Goal: Task Accomplishment & Management: Manage account settings

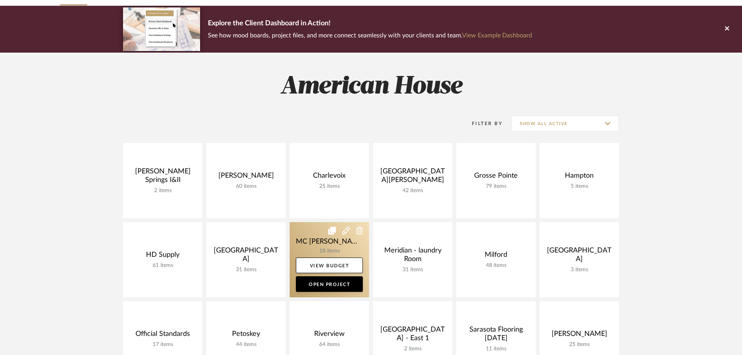
scroll to position [117, 0]
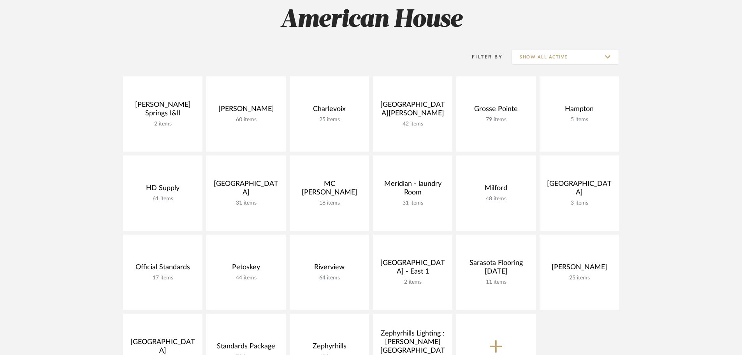
click at [500, 337] on button "New Project" at bounding box center [495, 351] width 79 height 75
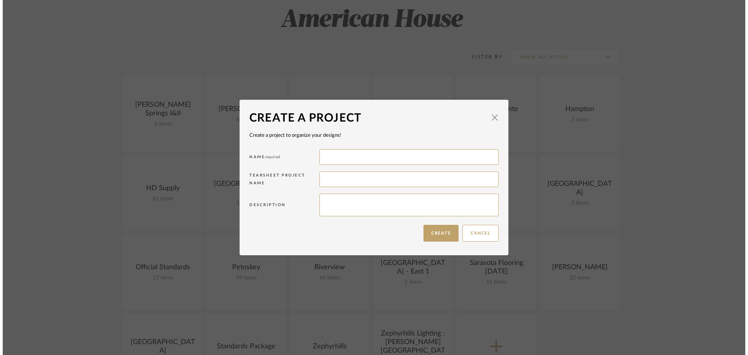
scroll to position [0, 0]
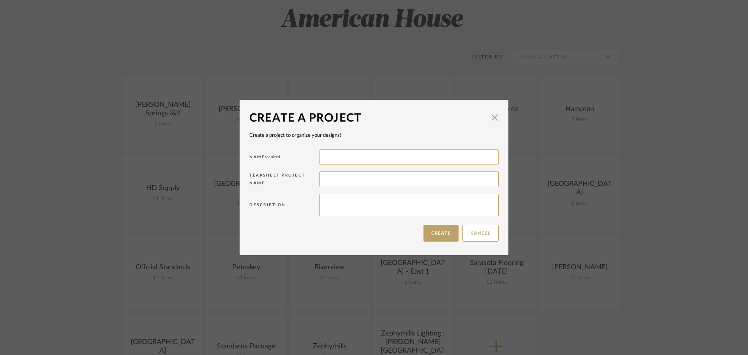
click at [365, 157] on input at bounding box center [408, 157] width 179 height 16
type input "z"
click at [359, 156] on input "Meridian" at bounding box center [408, 157] width 179 height 16
type input "Meridian Hallway"
click at [436, 229] on button "Create" at bounding box center [440, 233] width 35 height 17
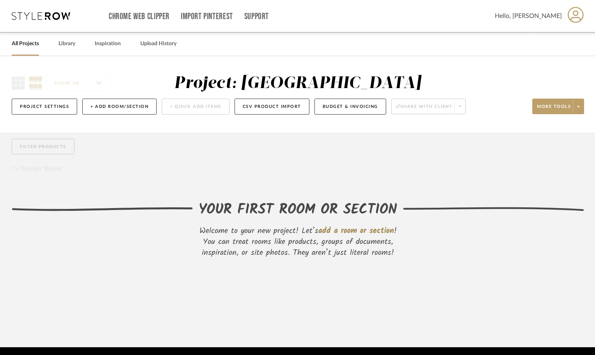
click at [56, 16] on icon at bounding box center [41, 16] width 58 height 8
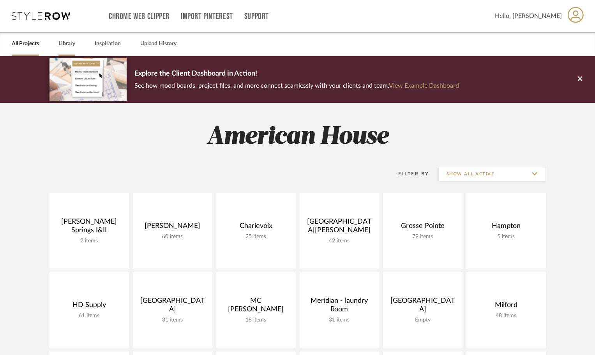
click at [63, 42] on link "Library" at bounding box center [66, 44] width 17 height 11
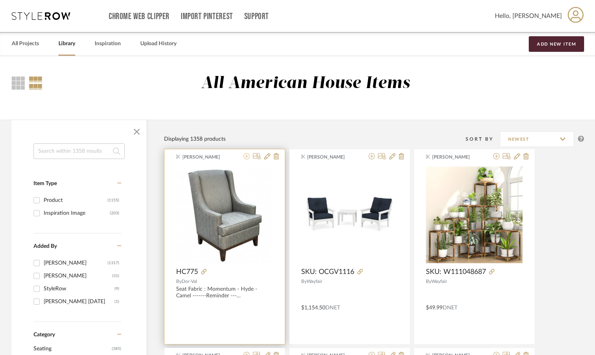
click at [246, 156] on icon at bounding box center [246, 156] width 6 height 6
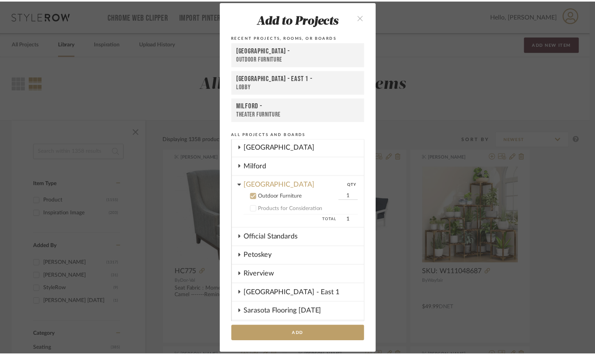
scroll to position [178, 0]
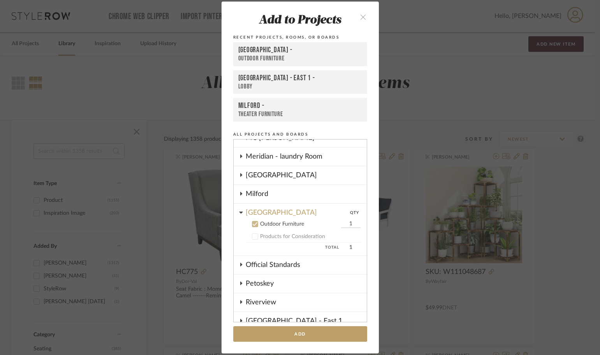
click at [252, 224] on icon at bounding box center [254, 224] width 5 height 4
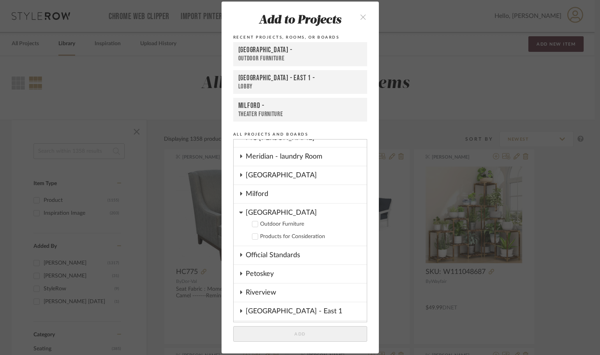
click at [239, 210] on icon at bounding box center [241, 212] width 4 height 6
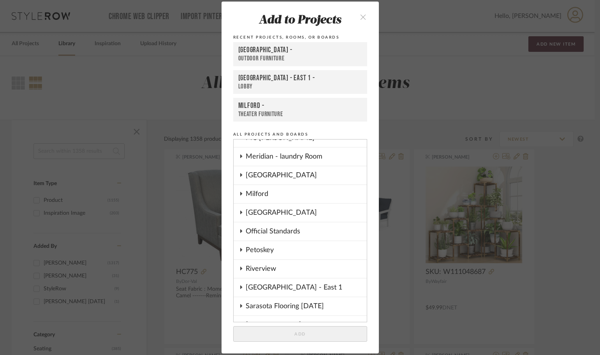
click at [242, 175] on cdk-nested-tree-node "Meridian Hallway" at bounding box center [300, 175] width 133 height 19
click at [239, 173] on icon at bounding box center [241, 175] width 6 height 4
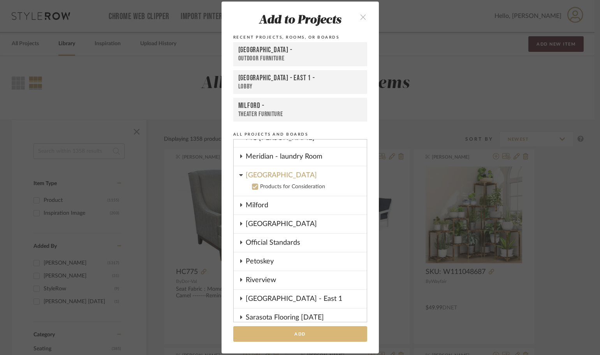
click at [288, 328] on button "Add" at bounding box center [300, 334] width 134 height 16
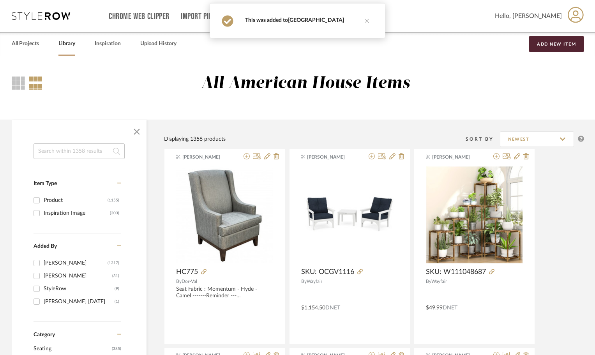
click at [316, 21] on link "Meridian Hallway" at bounding box center [316, 20] width 56 height 5
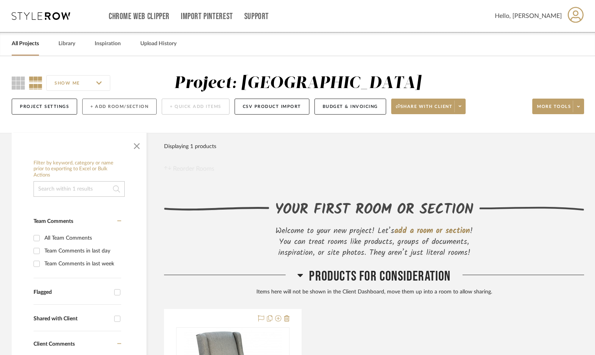
click at [138, 107] on button "+ Add Room/Section" at bounding box center [119, 107] width 74 height 16
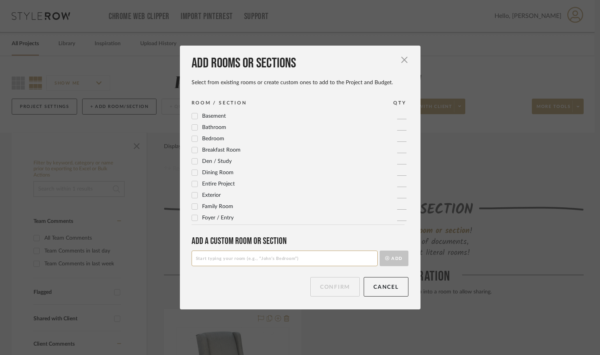
click at [241, 259] on input at bounding box center [285, 258] width 186 height 16
type input "Game Tables"
click at [391, 257] on button "Add" at bounding box center [394, 258] width 29 height 16
click at [224, 261] on input at bounding box center [285, 258] width 186 height 16
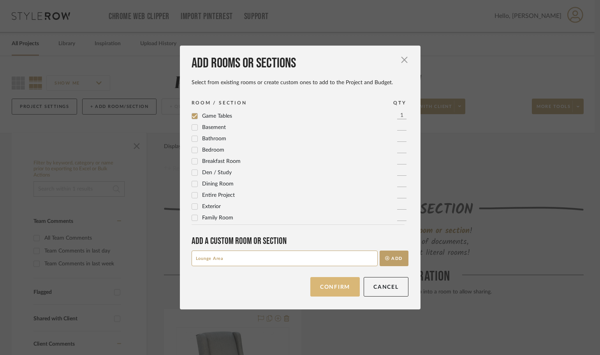
type input "Lounge Area"
click at [333, 284] on button "Confirm" at bounding box center [334, 286] width 49 height 19
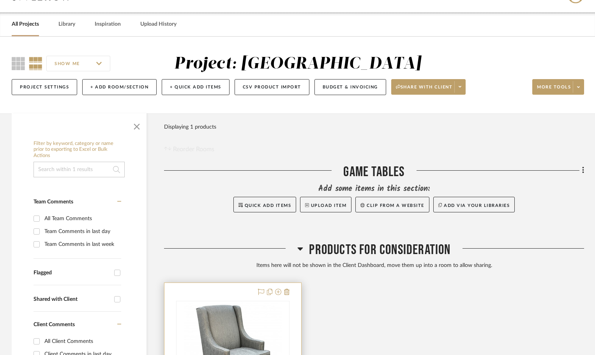
scroll to position [156, 0]
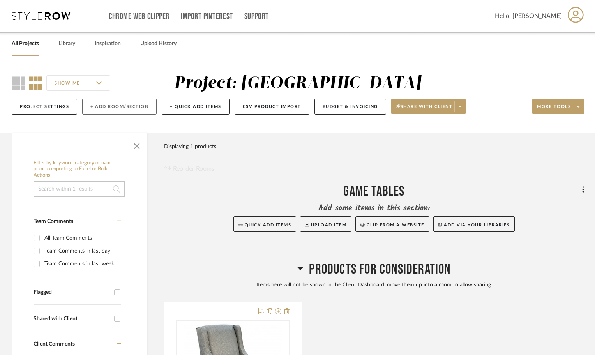
click at [112, 109] on button "+ Add Room/Section" at bounding box center [119, 107] width 74 height 16
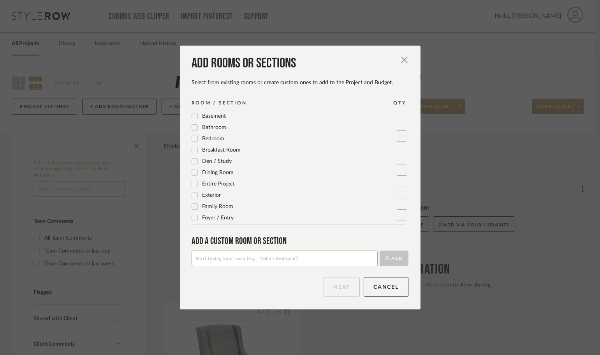
click at [236, 262] on input at bounding box center [285, 258] width 186 height 16
type input "Lounge Area"
click at [386, 261] on button "Add" at bounding box center [394, 258] width 29 height 16
click at [342, 285] on button "Next" at bounding box center [342, 286] width 36 height 19
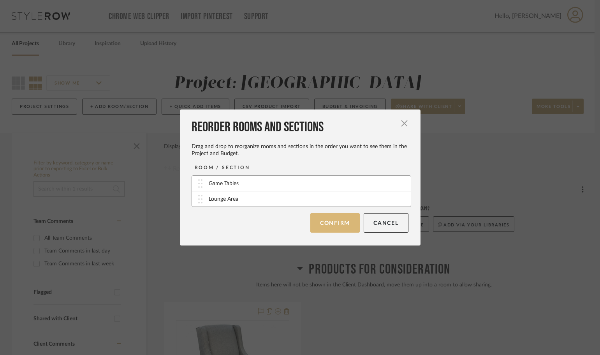
click at [323, 217] on button "Confirm" at bounding box center [334, 222] width 49 height 19
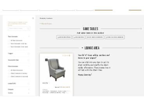
scroll to position [117, 0]
